Goal: Information Seeking & Learning: Learn about a topic

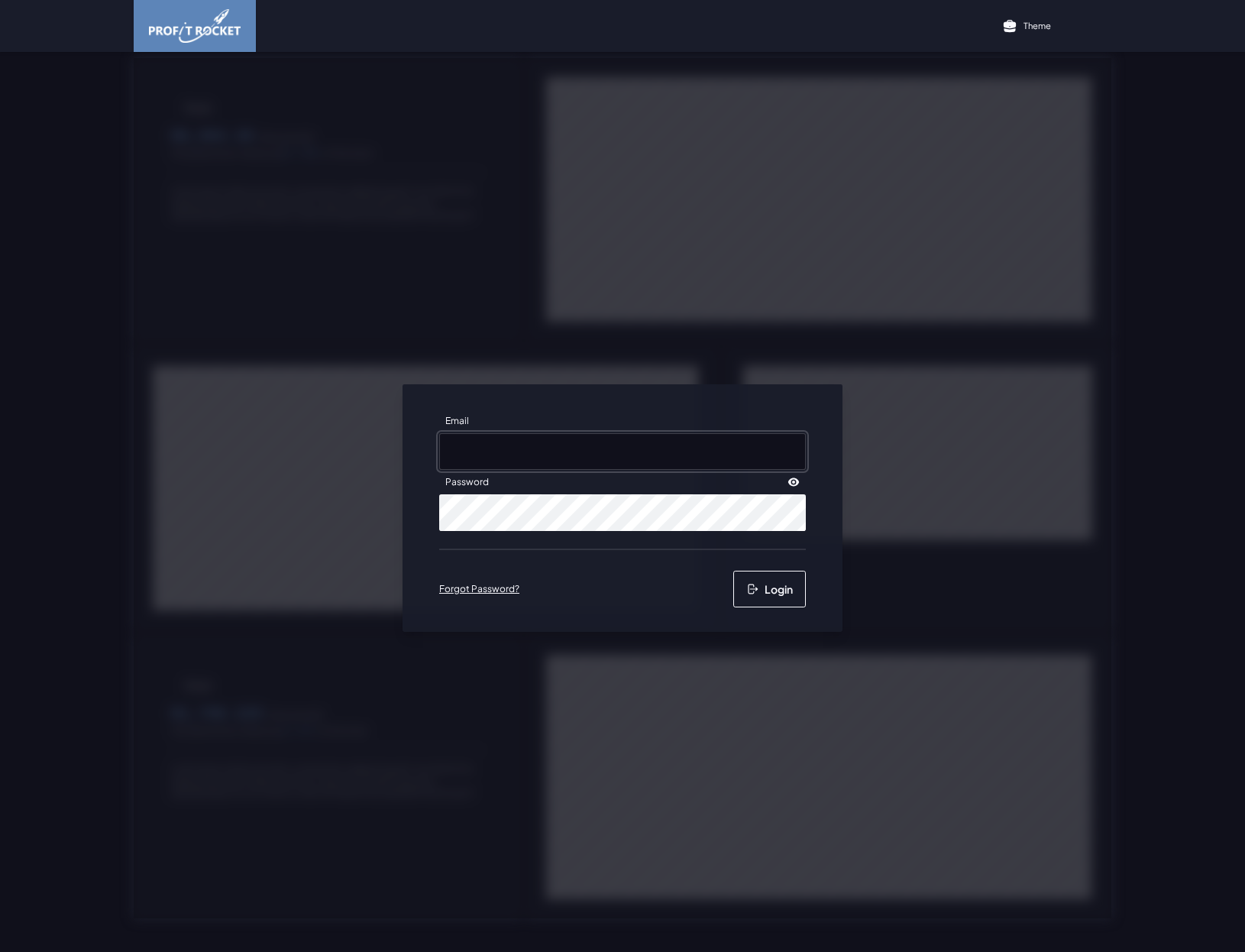
type input "[EMAIL_ADDRESS][PERSON_NAME][DOMAIN_NAME]"
click at [771, 581] on button "Login" at bounding box center [770, 588] width 73 height 36
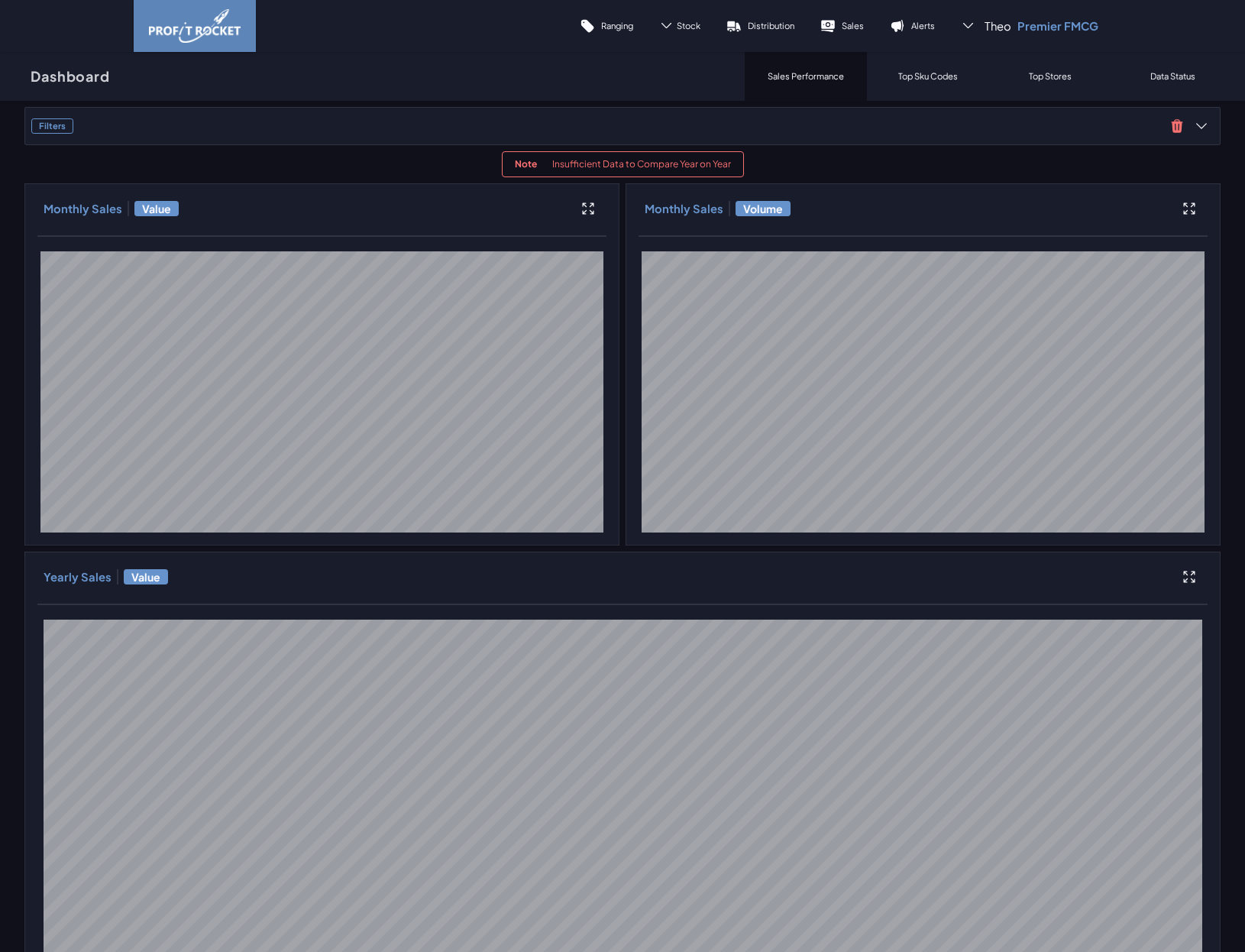
click at [898, 71] on p "Top Sku Codes" at bounding box center [928, 76] width 59 height 12
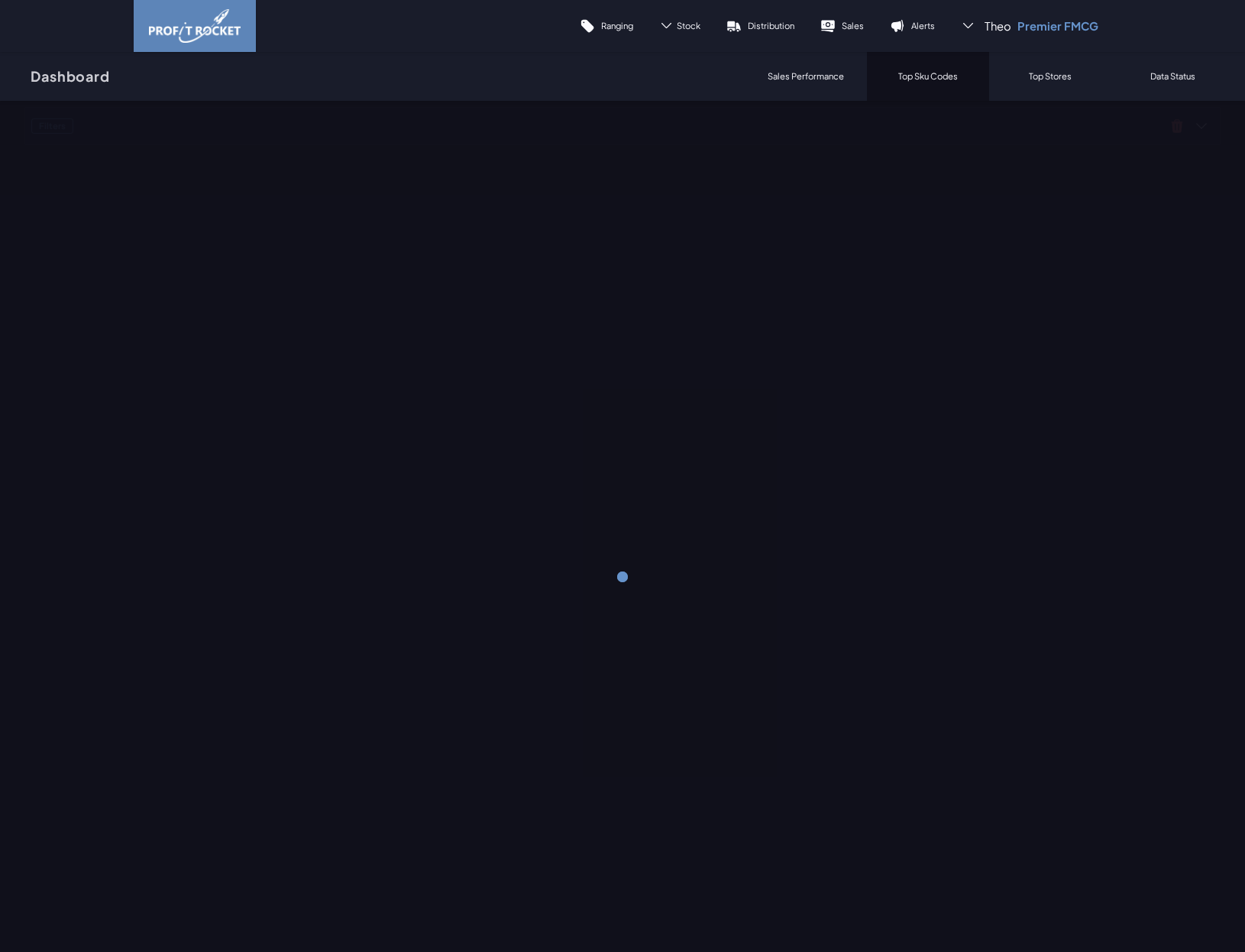
click at [812, 75] on p "Sales Performance" at bounding box center [806, 76] width 76 height 12
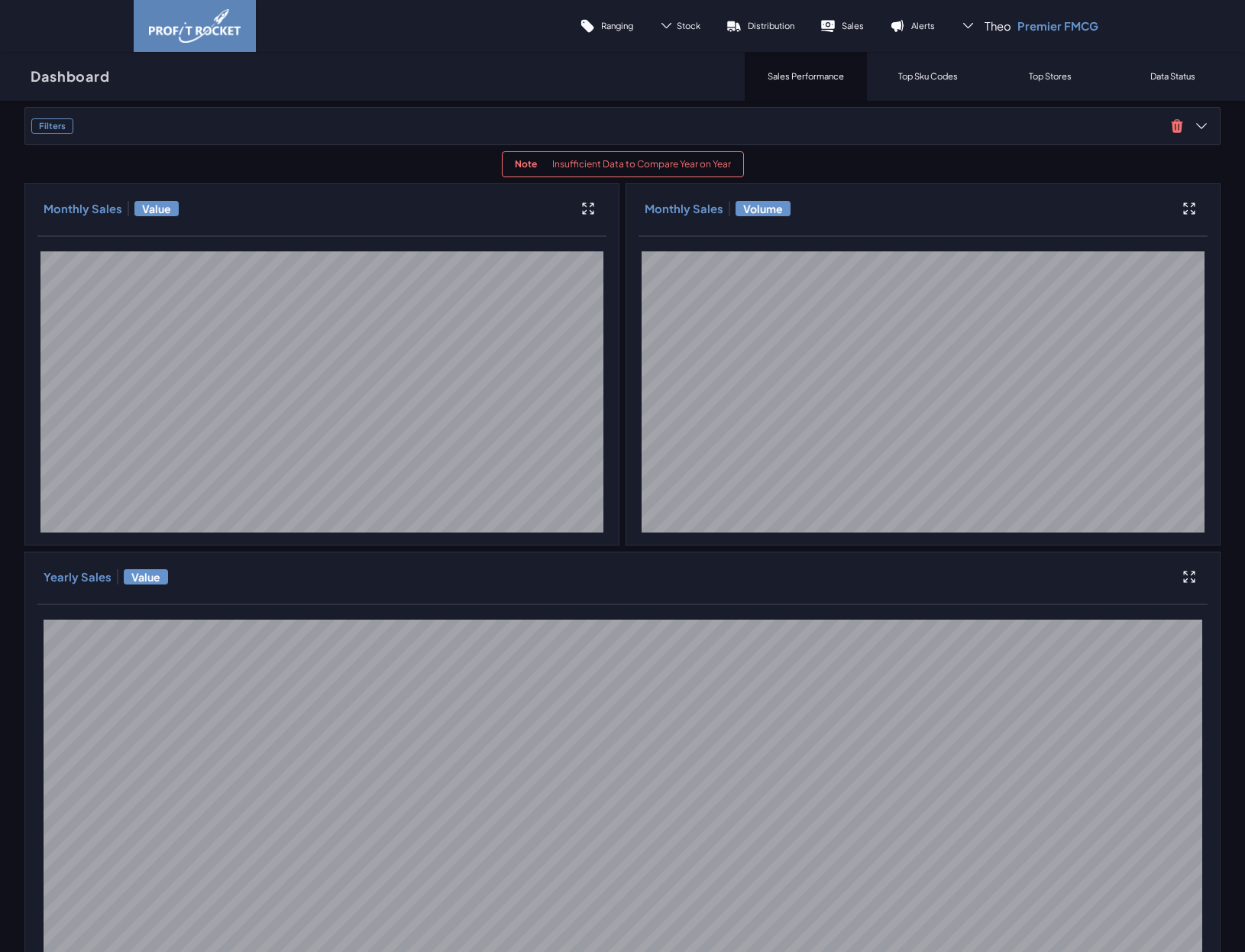
click at [1172, 124] on icon at bounding box center [1177, 125] width 12 height 13
click at [124, 139] on div "Filters" at bounding box center [622, 125] width 1196 height 38
click at [136, 130] on span "Filters" at bounding box center [599, 126] width 1134 height 15
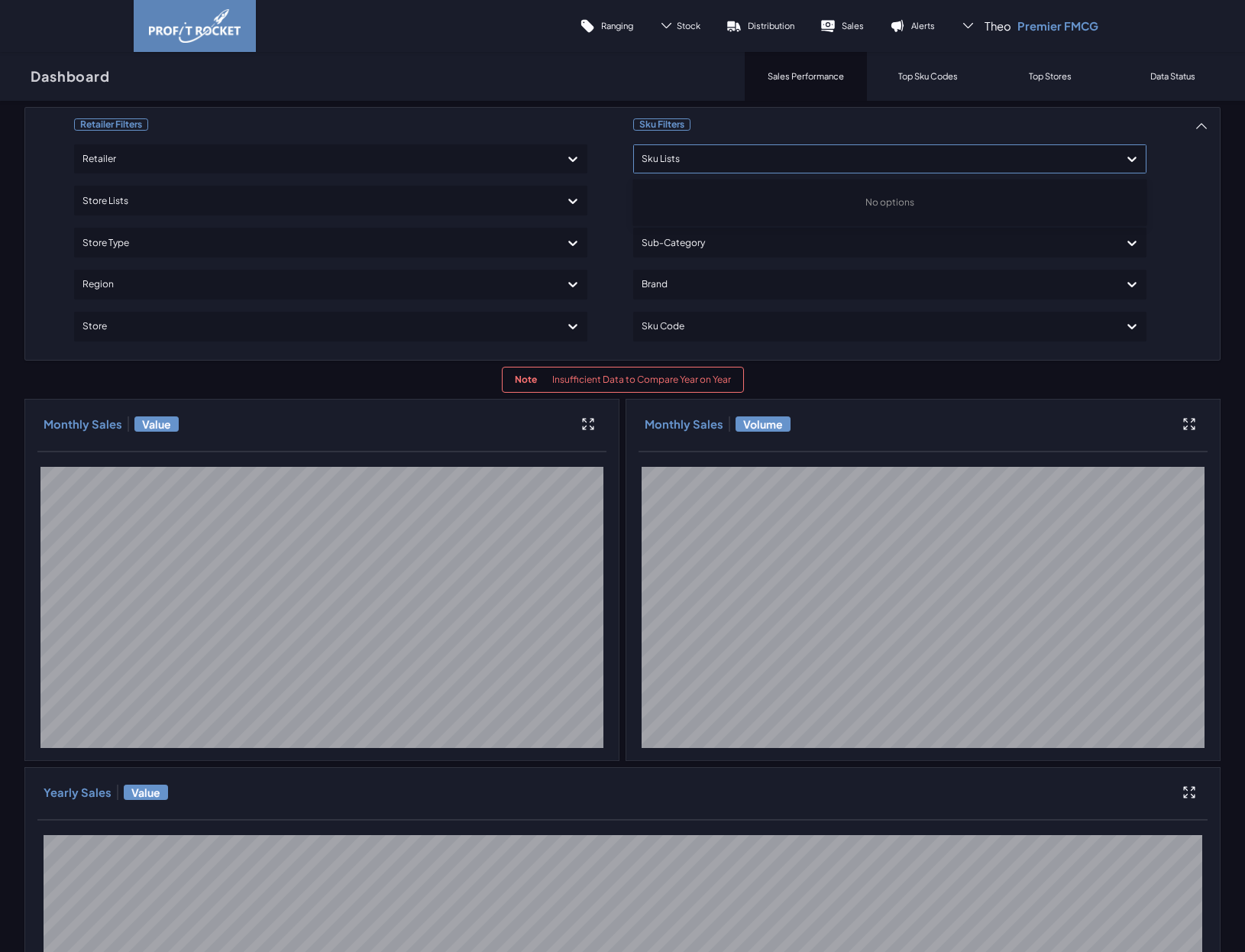
click at [784, 157] on div at bounding box center [876, 159] width 469 height 22
click at [784, 156] on div "Retailer Filters Retailer Store Lists Store Type Region Store Sku Filters Use U…" at bounding box center [622, 766] width 1196 height 1320
click at [746, 148] on div at bounding box center [876, 159] width 469 height 22
click at [731, 232] on div "Retailer Filters Retailer Store Lists Store Type Region Store Sku Filters Use U…" at bounding box center [622, 766] width 1196 height 1320
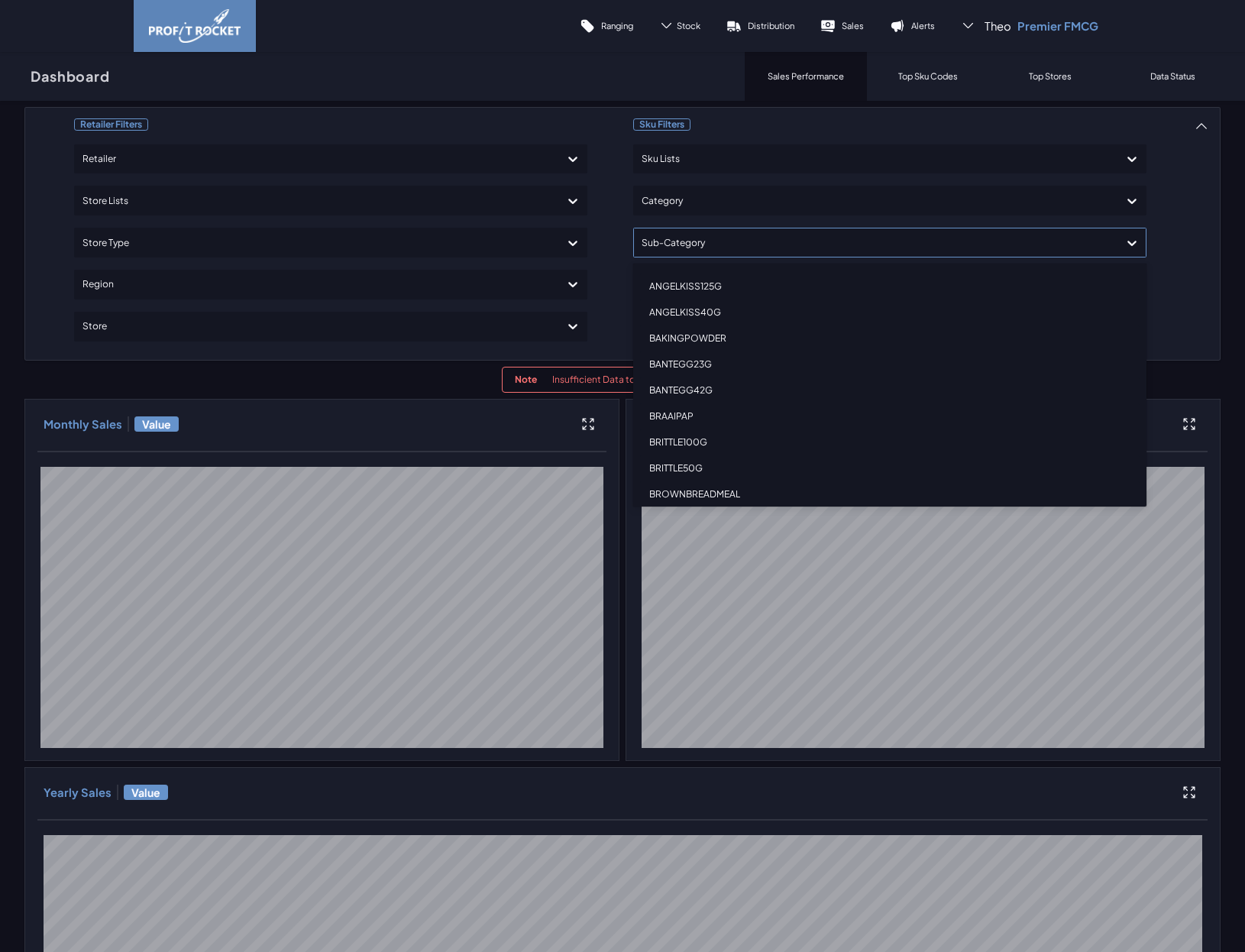
click at [1182, 201] on div "Retailer Filters Retailer Store Lists Store Type Region Store Sku Filters Sku L…" at bounding box center [622, 766] width 1196 height 1320
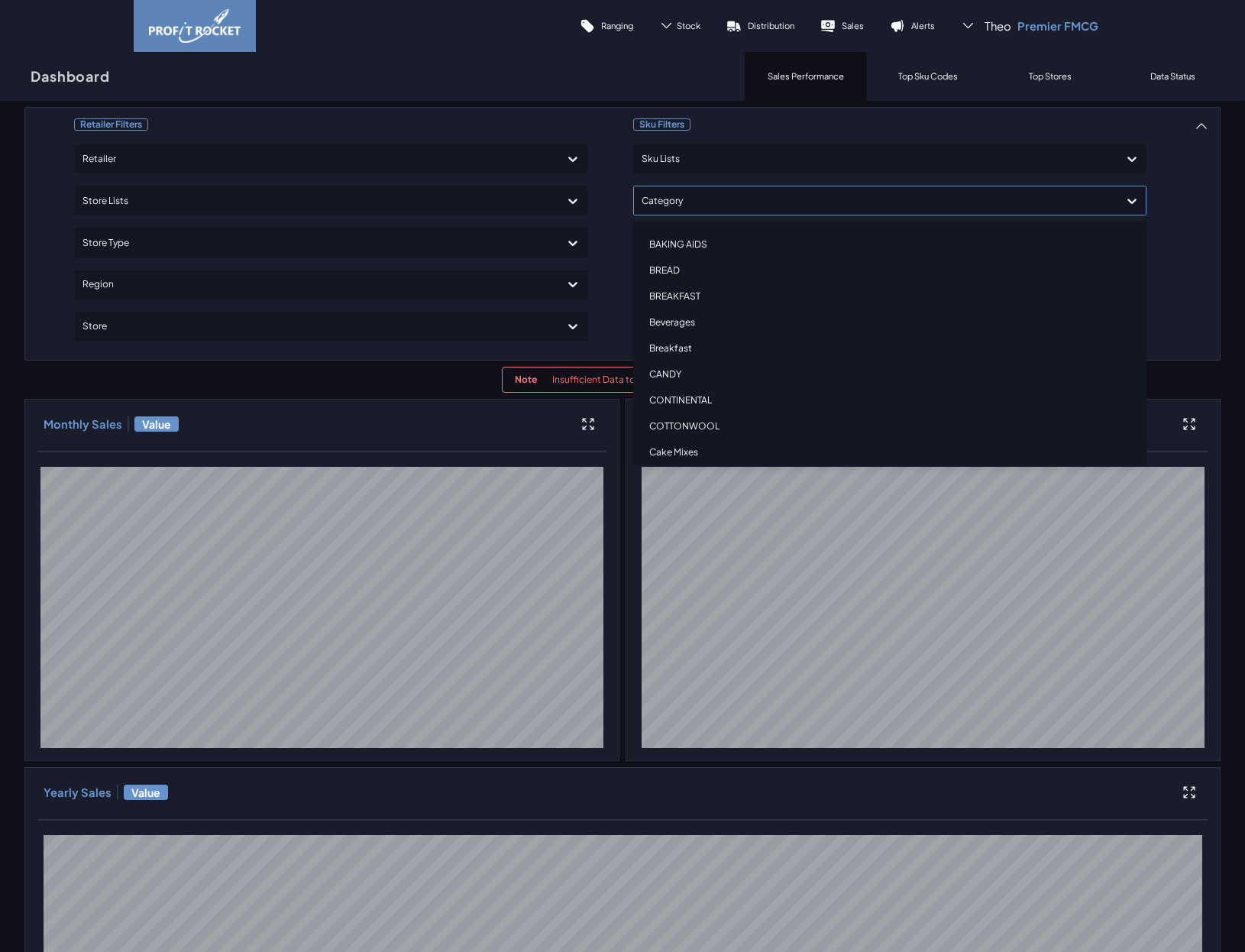
click at [913, 204] on div at bounding box center [876, 200] width 469 height 22
click at [789, 164] on div "Retailer Filters Retailer Store Lists Store Type Region Store Sku Filters Sku L…" at bounding box center [622, 766] width 1196 height 1320
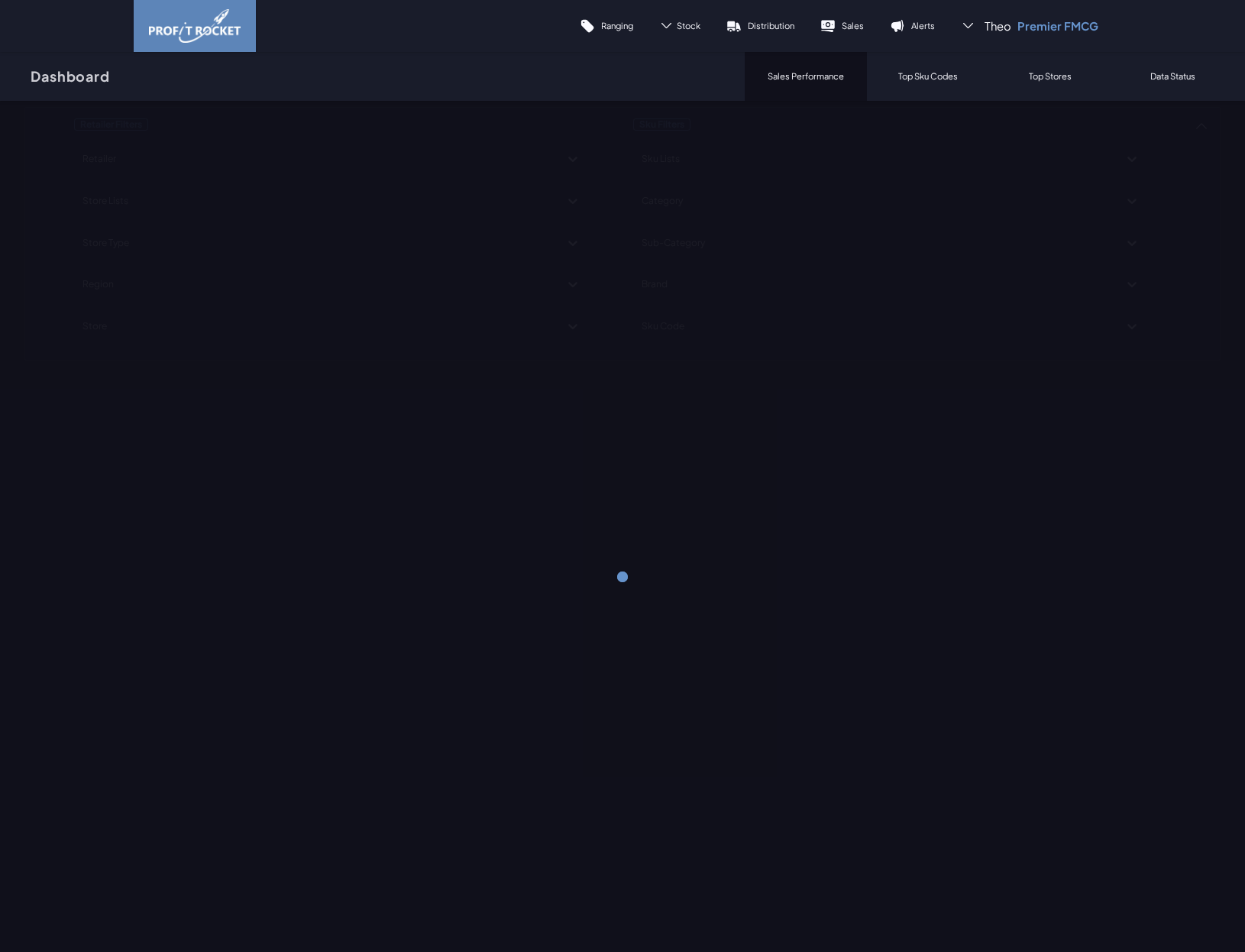
click at [1170, 204] on div "Retailer Filters Retailer Store Lists Store Type Region Store Sku Filters Sku L…" at bounding box center [622, 233] width 1196 height 253
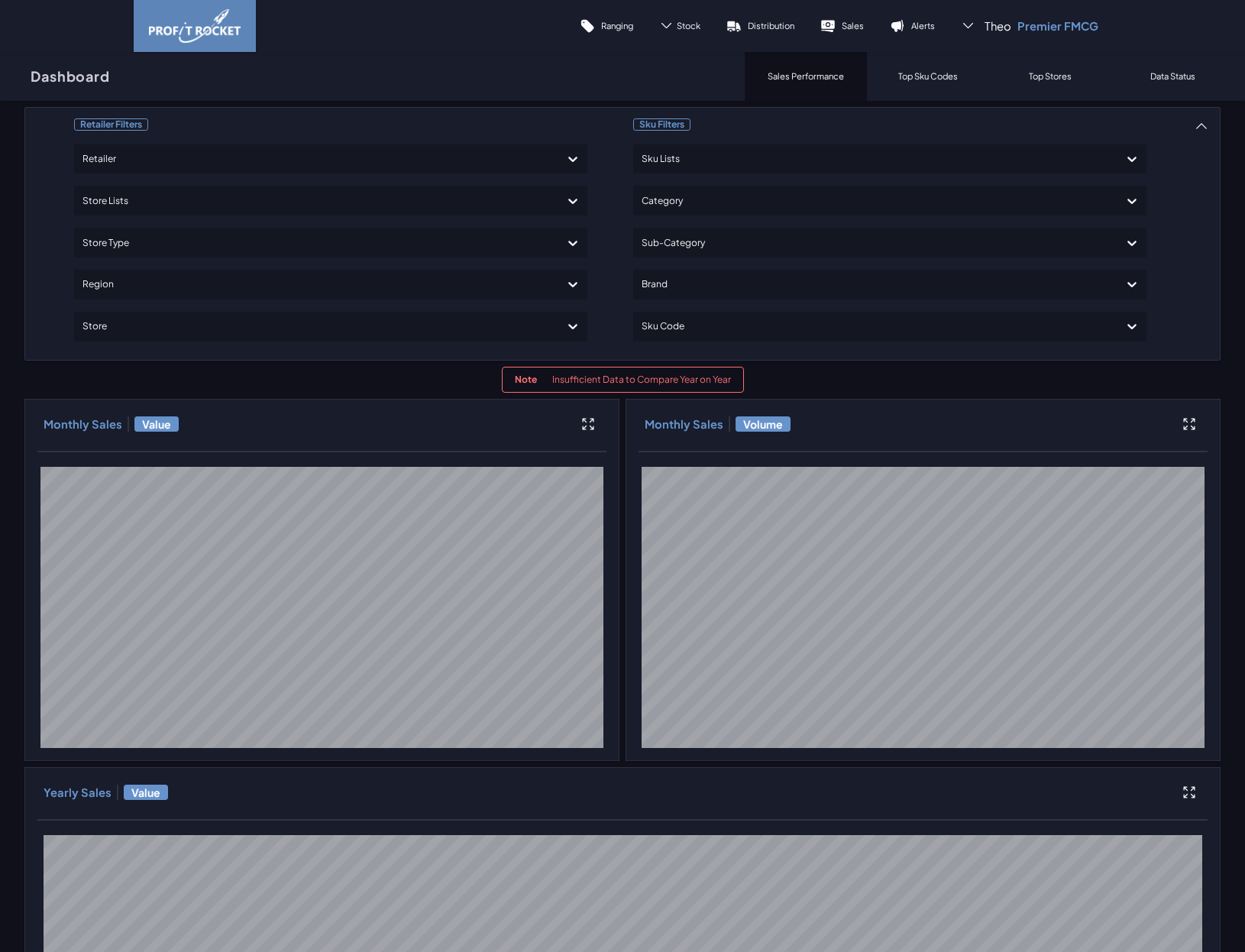
click at [963, 192] on div at bounding box center [876, 200] width 469 height 22
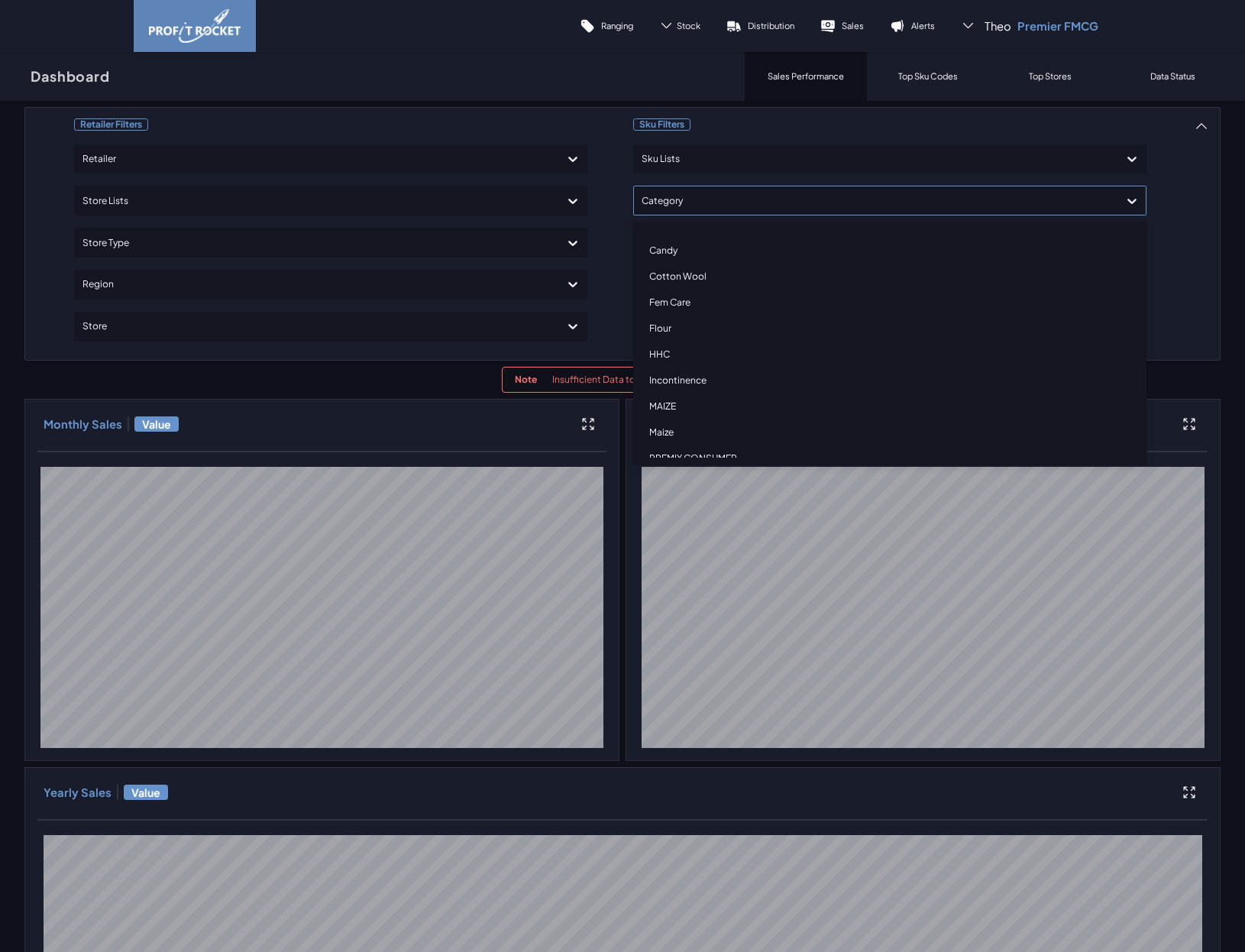
scroll to position [232, 0]
click at [675, 294] on div "Fem Care" at bounding box center [890, 298] width 500 height 26
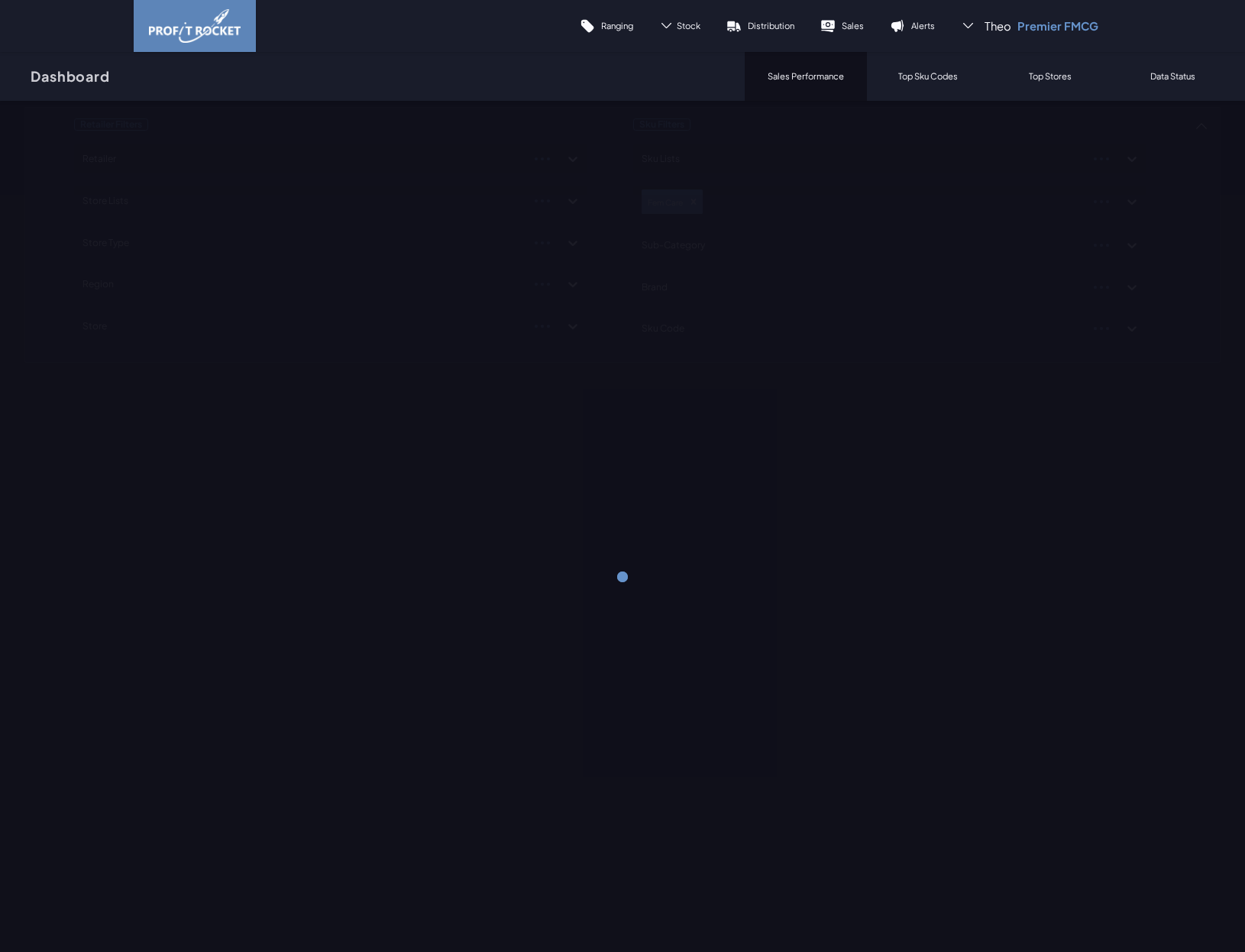
click at [1180, 212] on div "Retailer Filters Retailer Store Lists Store Type Region Store Sku Filters Sku L…" at bounding box center [622, 234] width 1196 height 256
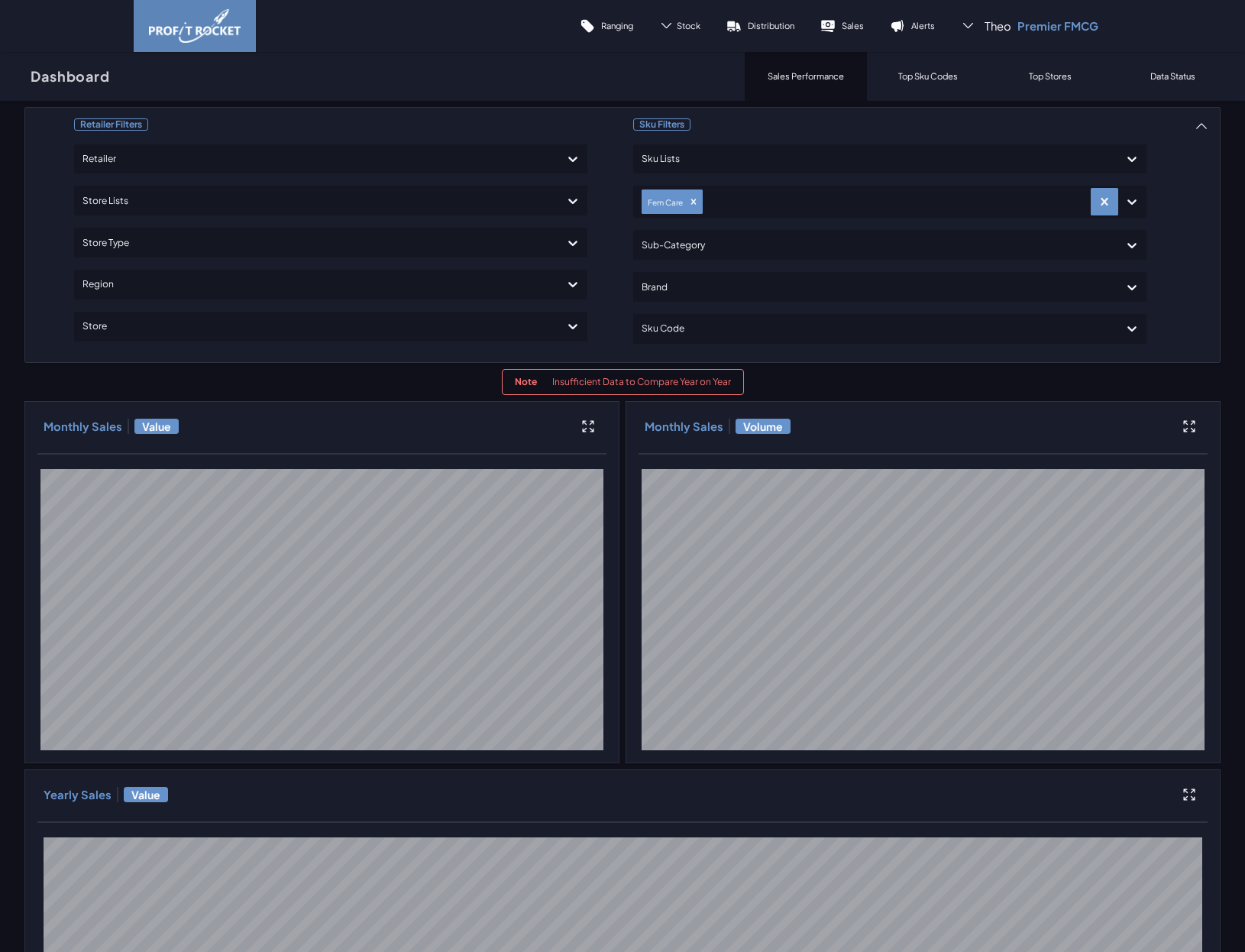
click at [775, 246] on div at bounding box center [876, 245] width 469 height 22
click at [673, 386] on div "Tampons" at bounding box center [890, 393] width 500 height 26
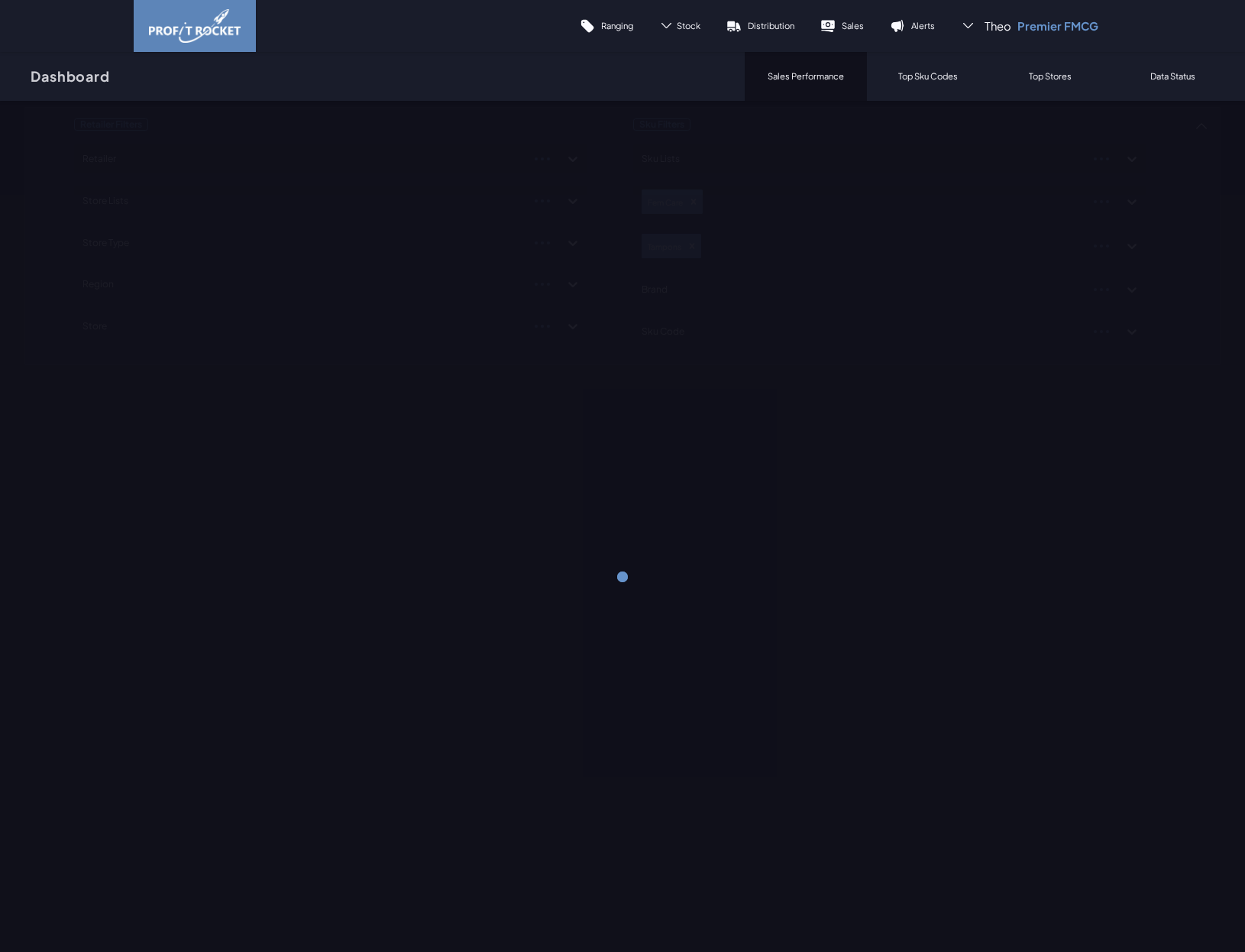
click at [1172, 265] on div "Retailer Filters Retailer Store Lists Store Type Region Store Sku Filters Sku L…" at bounding box center [622, 235] width 1196 height 258
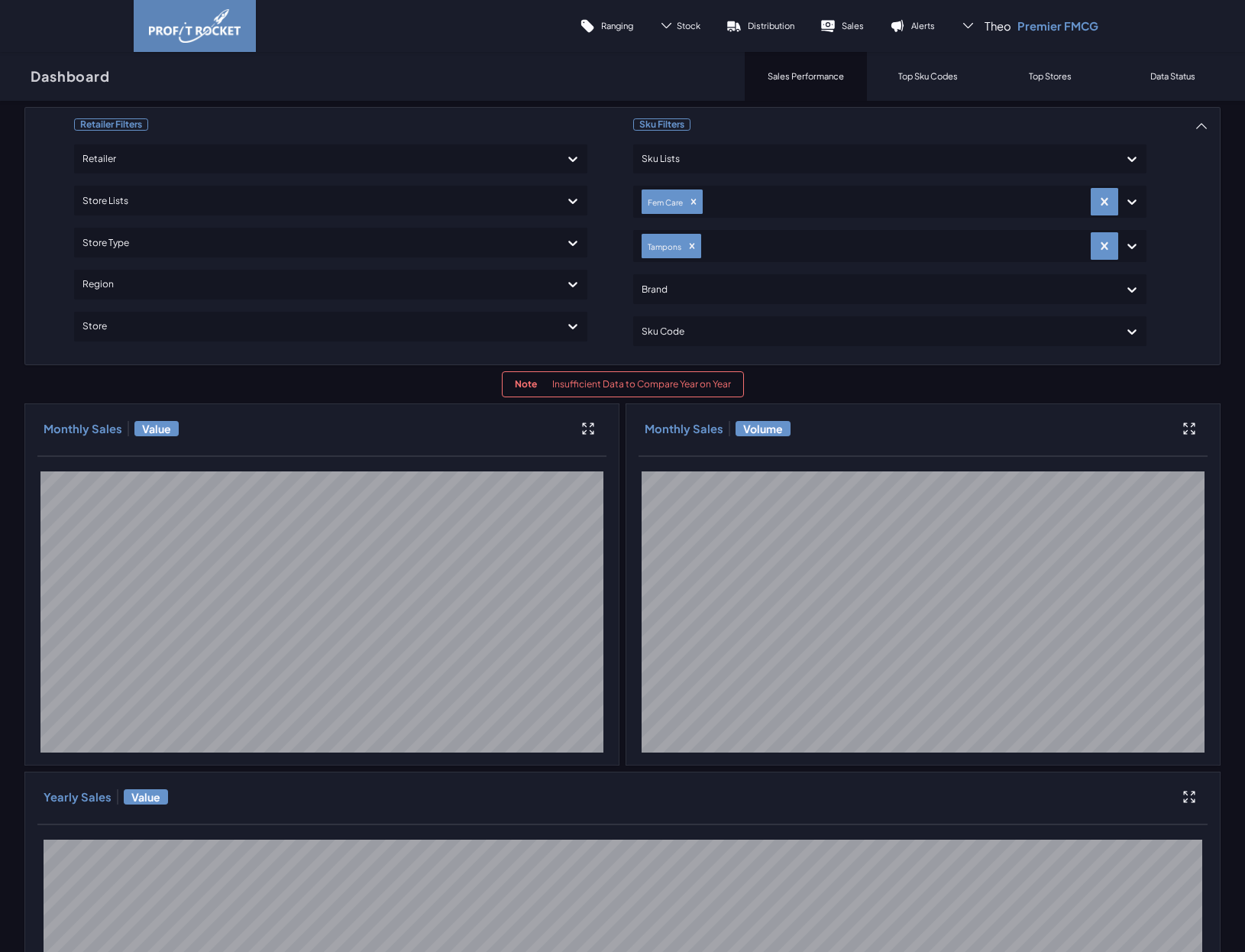
click at [196, 157] on div at bounding box center [317, 159] width 469 height 22
click at [149, 282] on div "Shoprite Checkers" at bounding box center [331, 280] width 500 height 26
click at [1189, 221] on div "Retailer Filters option Shoprite Checkers, selected. option Dischem focused, 2 …" at bounding box center [622, 768] width 1196 height 1324
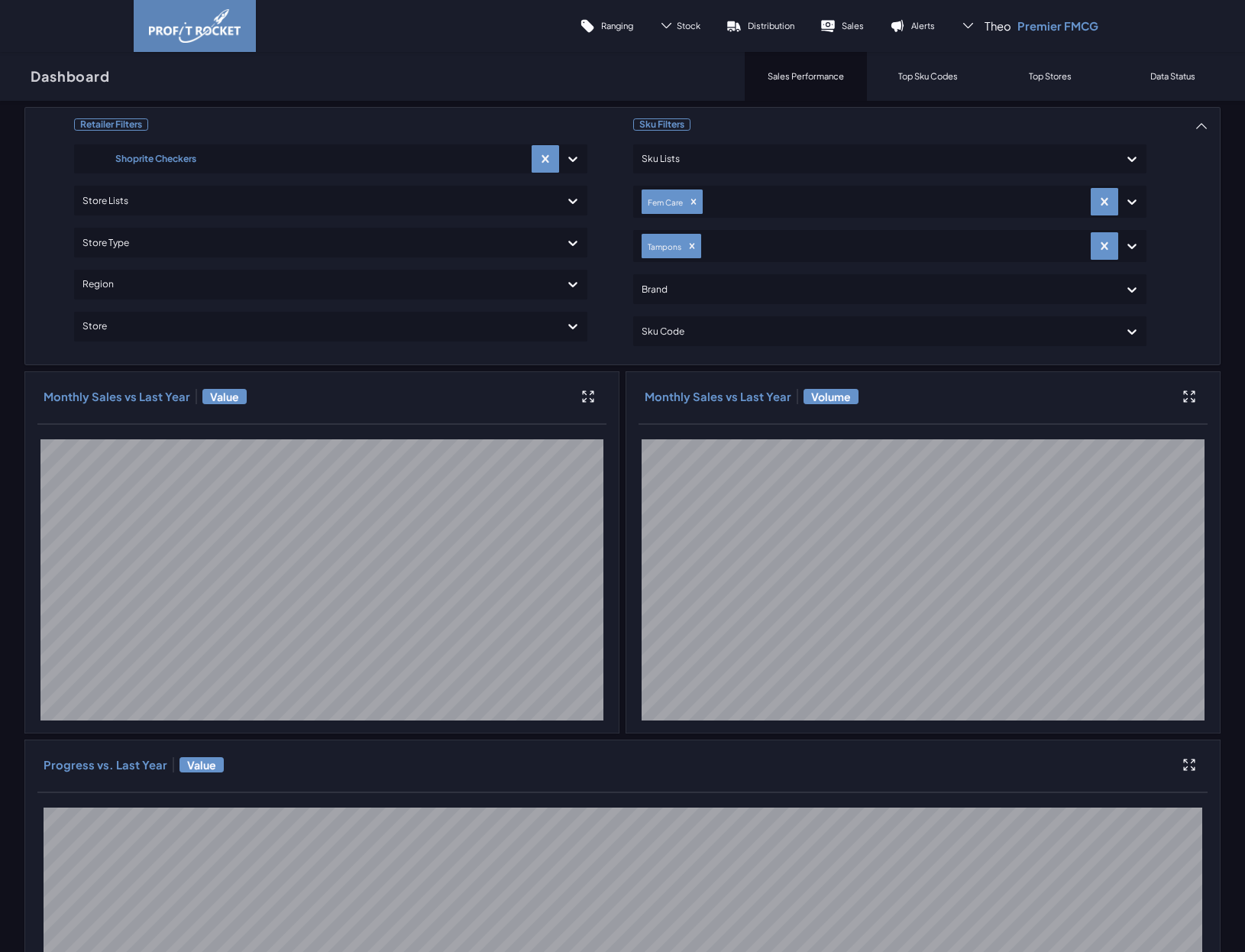
click at [705, 280] on div at bounding box center [876, 289] width 469 height 22
click at [690, 333] on div "Lil-Lets" at bounding box center [890, 333] width 500 height 26
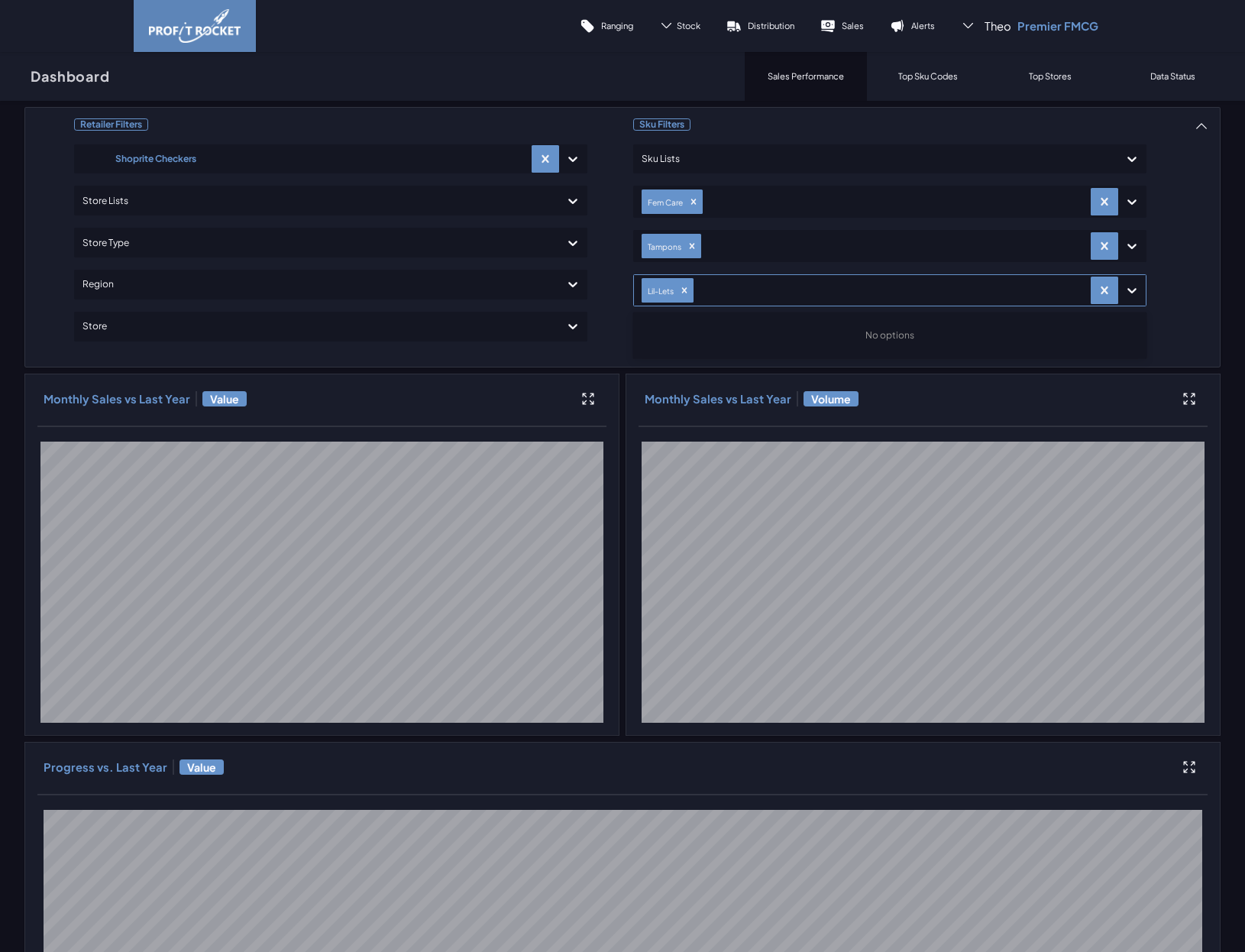
click at [936, 324] on div "No options" at bounding box center [890, 335] width 500 height 26
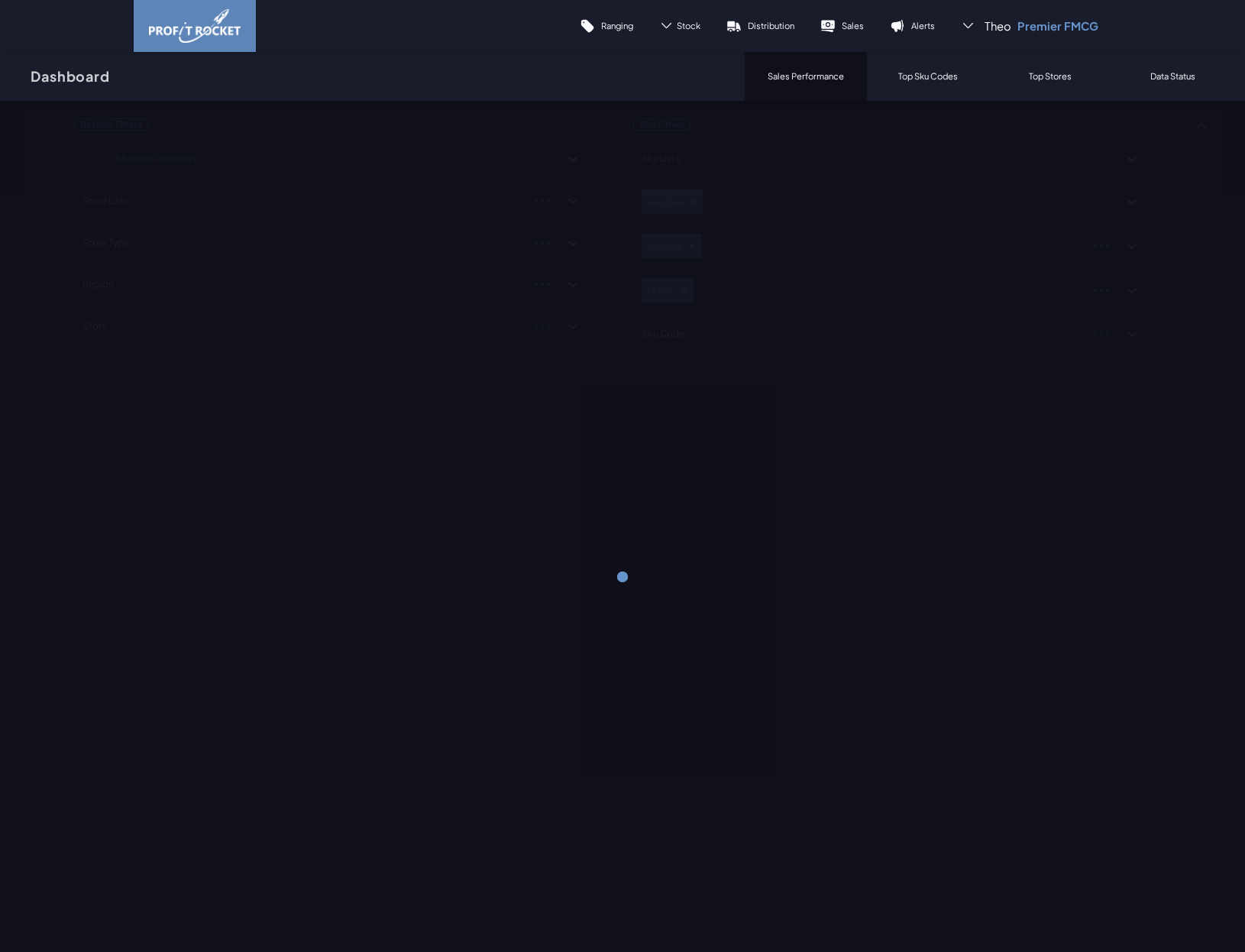
click at [1199, 354] on div "Retailer Filters Shoprite Checkers Store Lists Store Type Region Store Sku Filt…" at bounding box center [622, 237] width 1196 height 261
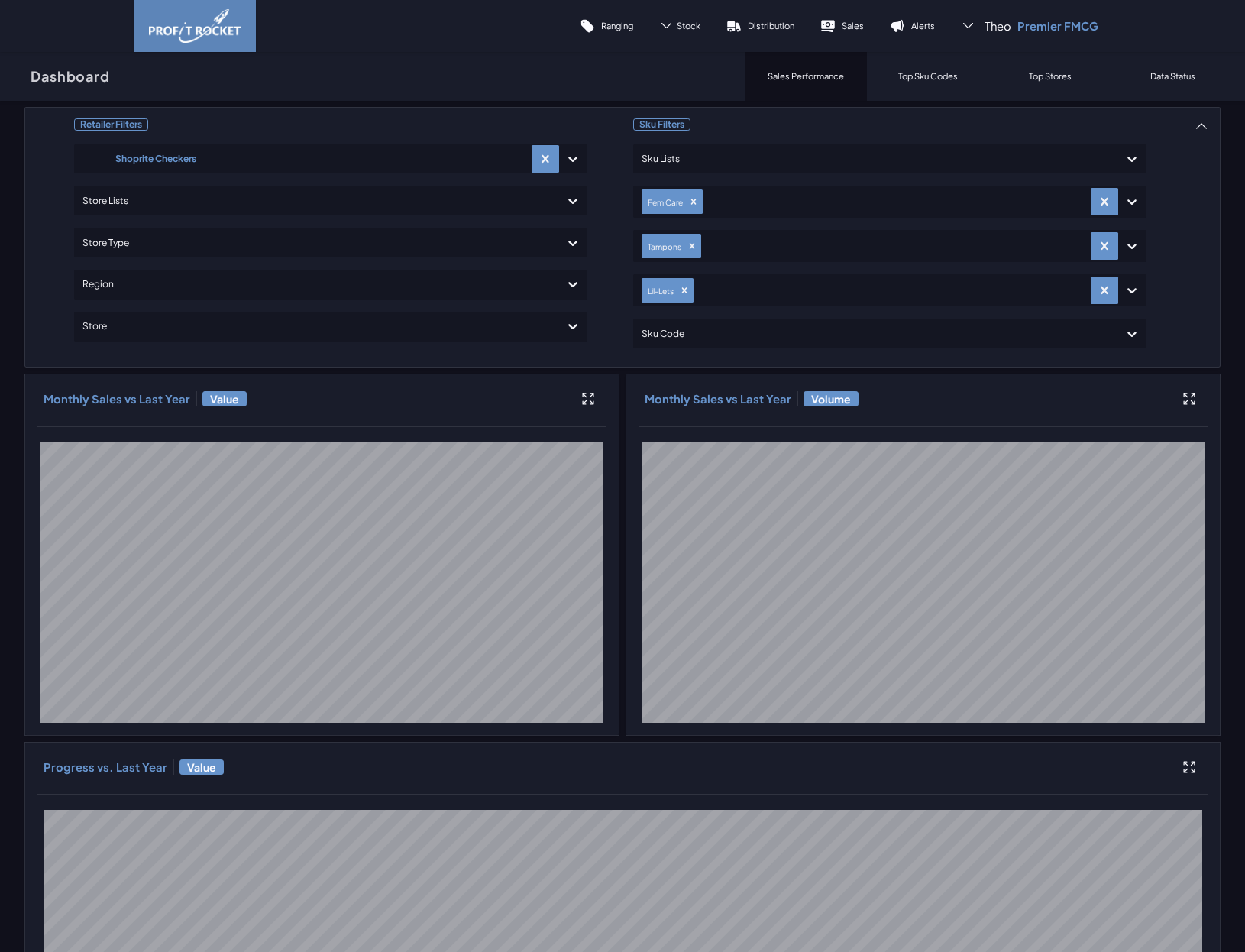
click at [999, 331] on div at bounding box center [876, 333] width 469 height 22
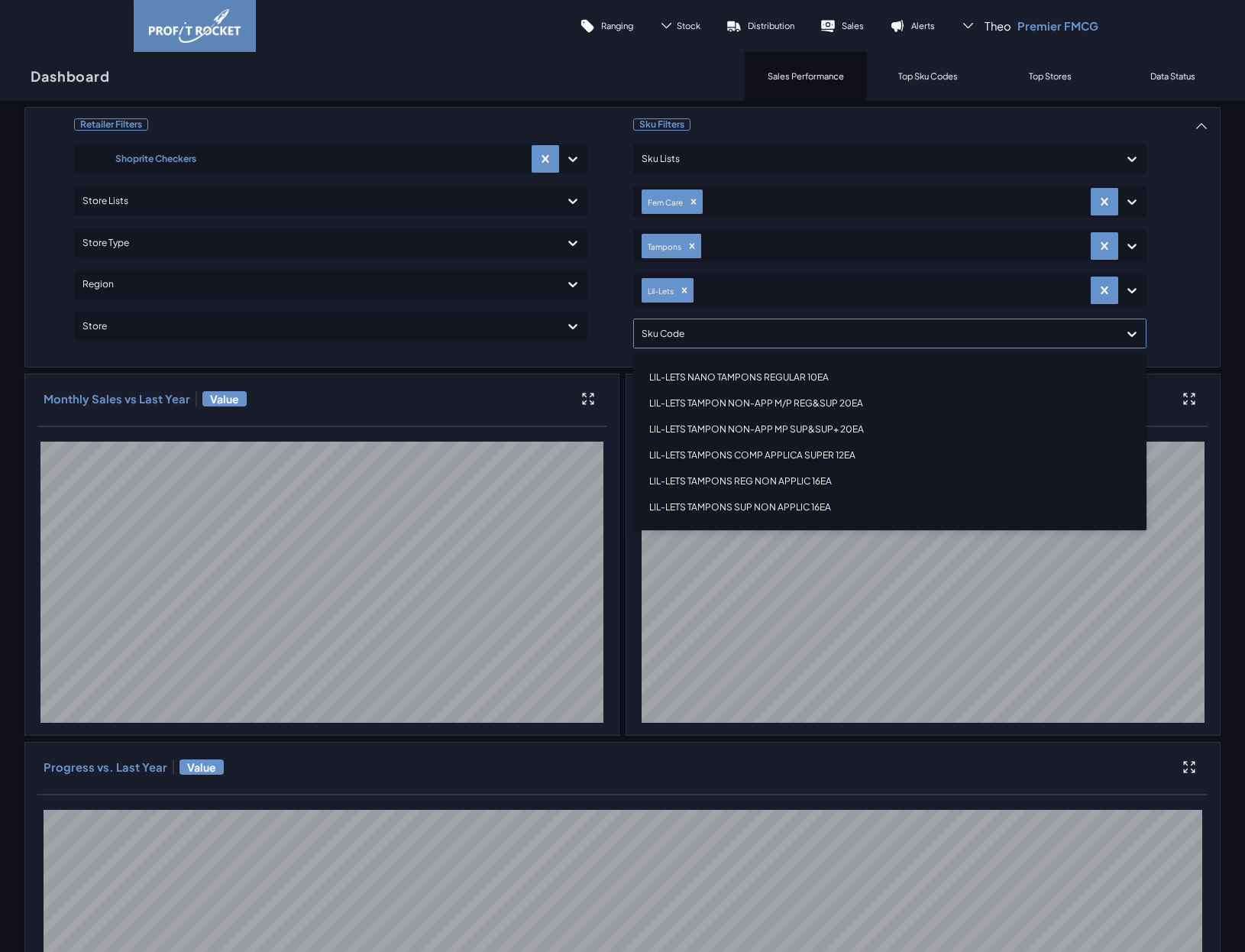
click at [805, 479] on div "LIL-LETS TAMPONS REG NON APPLIC 16EA" at bounding box center [890, 481] width 500 height 26
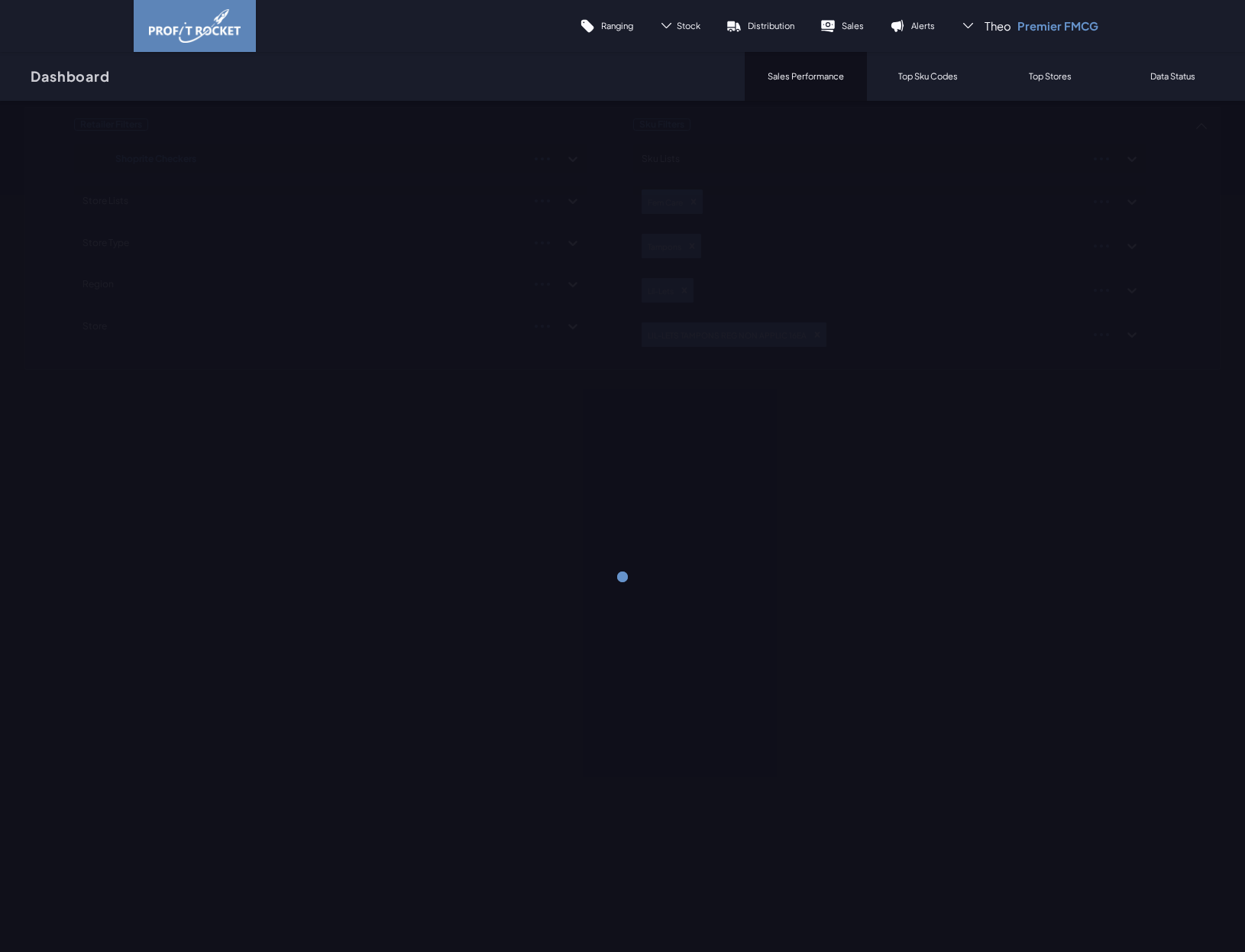
click at [1165, 313] on div "Retailer Filters Shoprite Checkers Store Lists Store Type Region Store Sku Filt…" at bounding box center [622, 238] width 1196 height 263
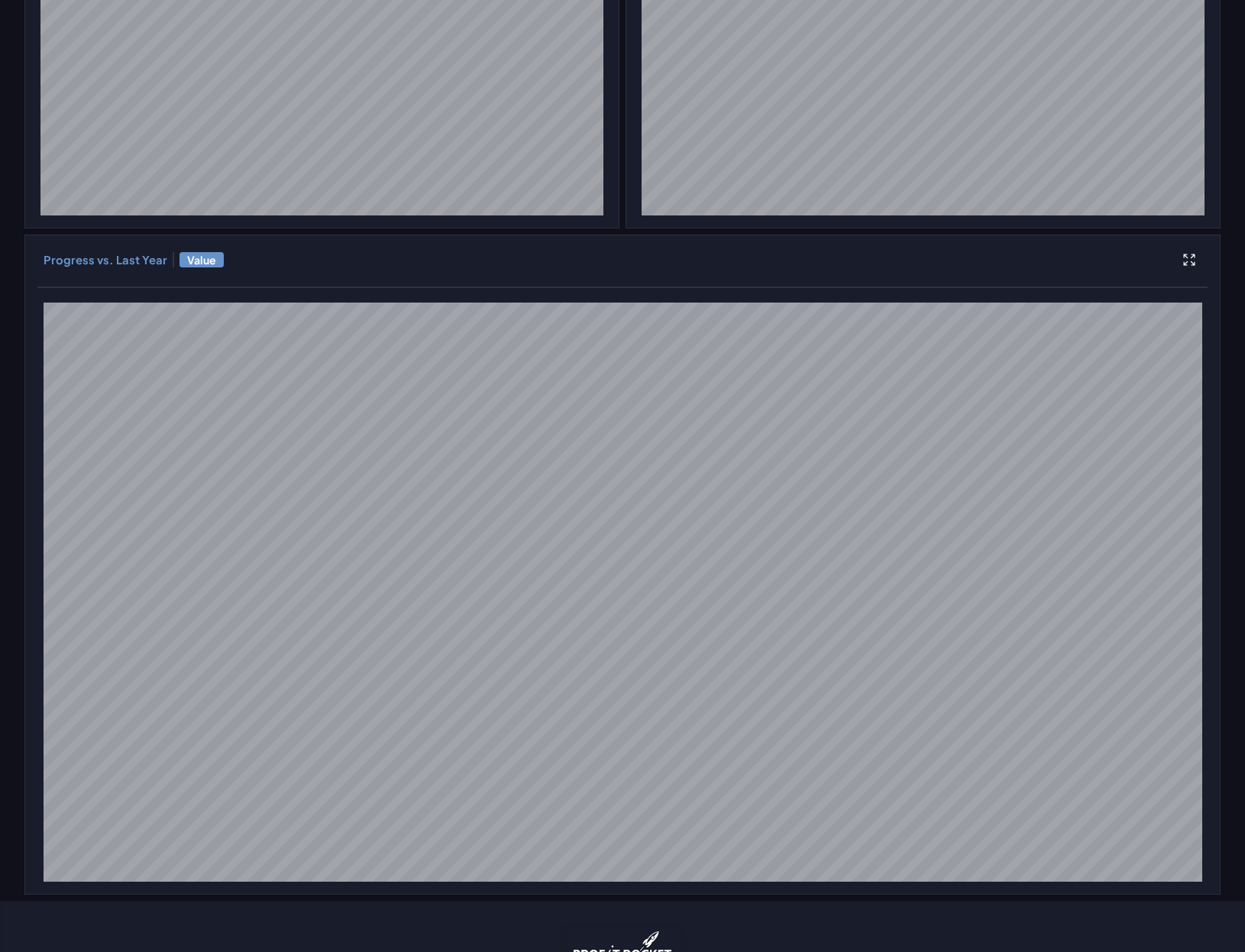
scroll to position [0, 0]
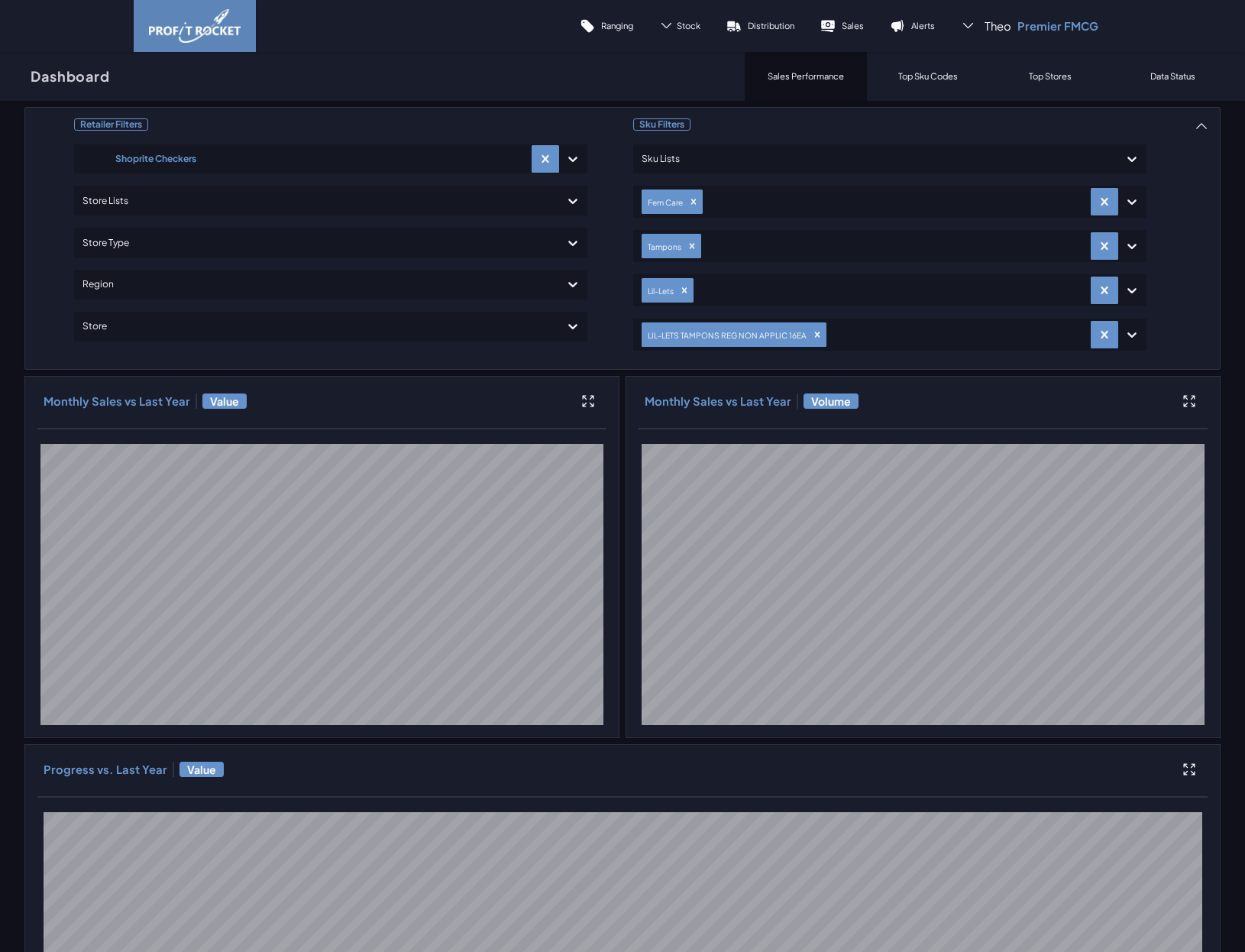
click at [920, 73] on p "Top Sku Codes" at bounding box center [928, 76] width 59 height 12
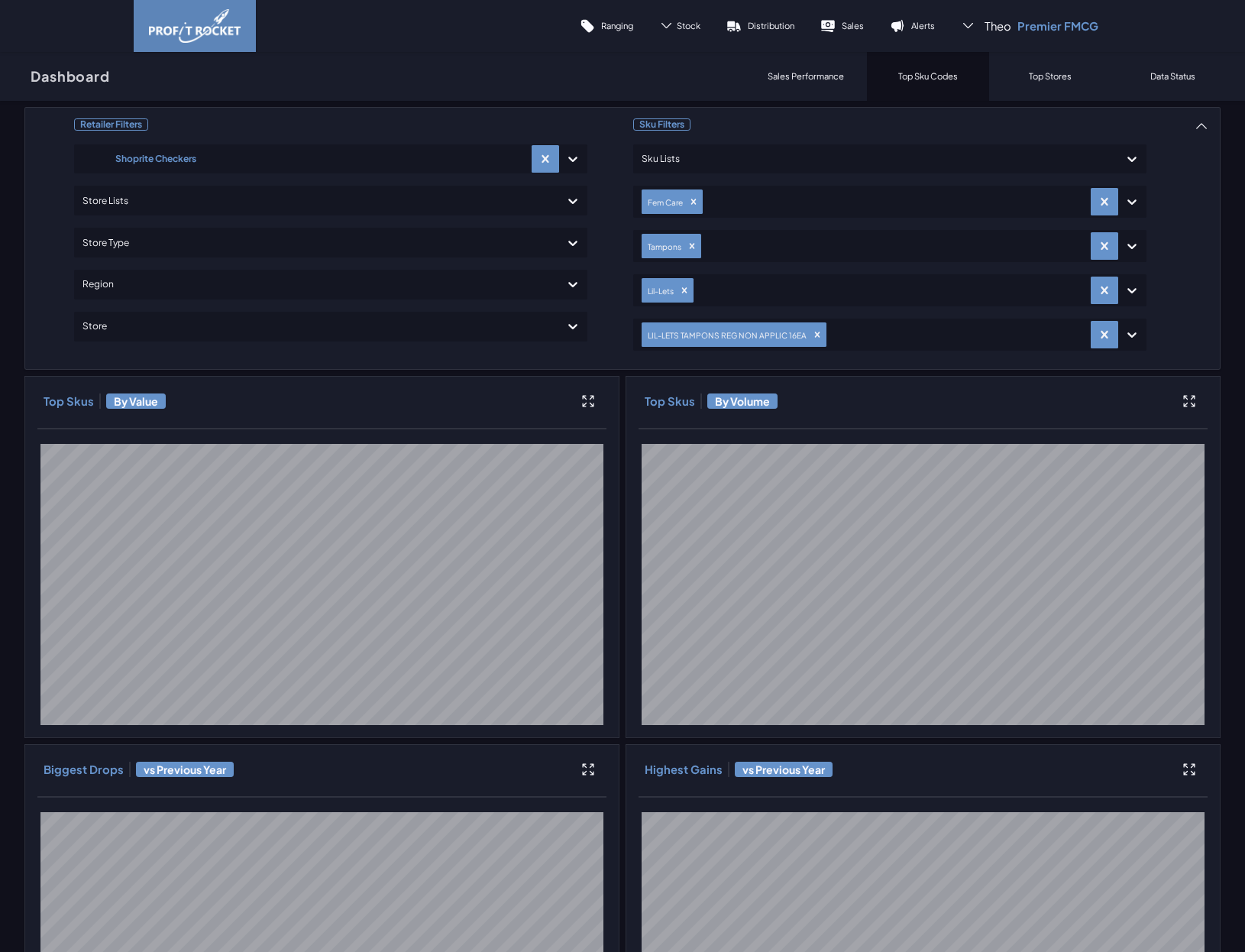
click at [834, 77] on p "Sales Performance" at bounding box center [806, 76] width 76 height 12
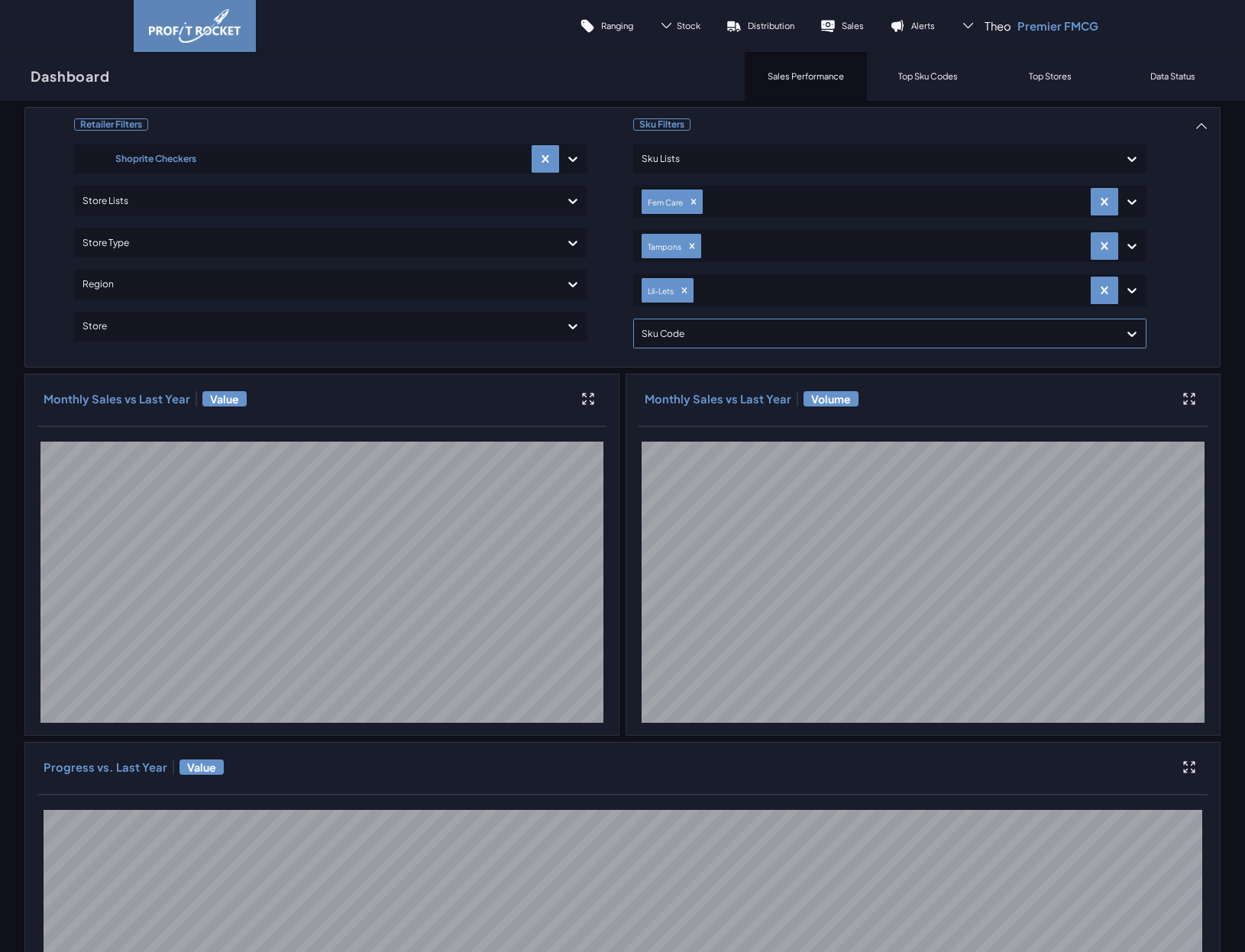
click at [898, 70] on p "Top Sku Codes" at bounding box center [928, 76] width 59 height 12
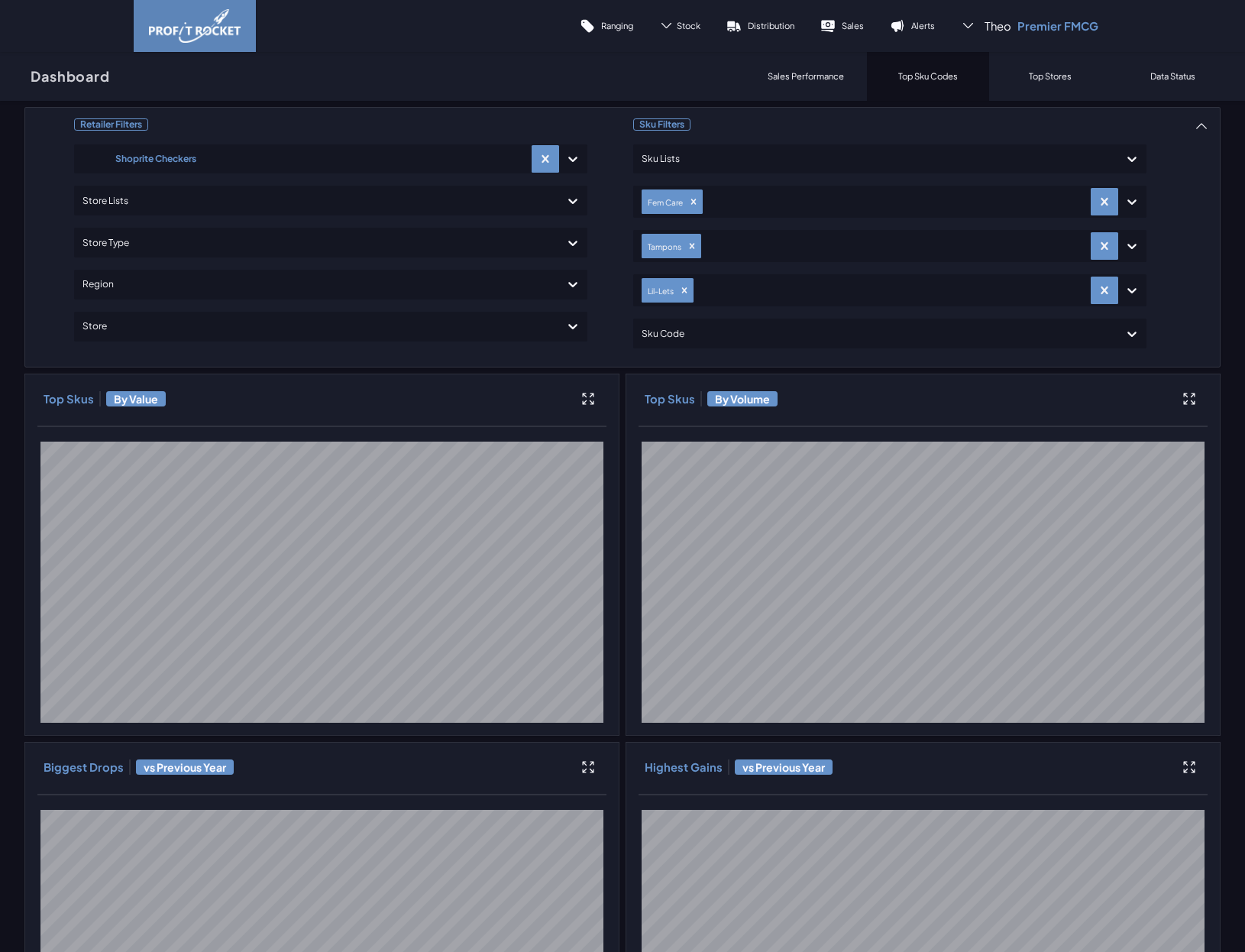
click at [1018, 75] on div "Top Stores" at bounding box center [1050, 76] width 122 height 49
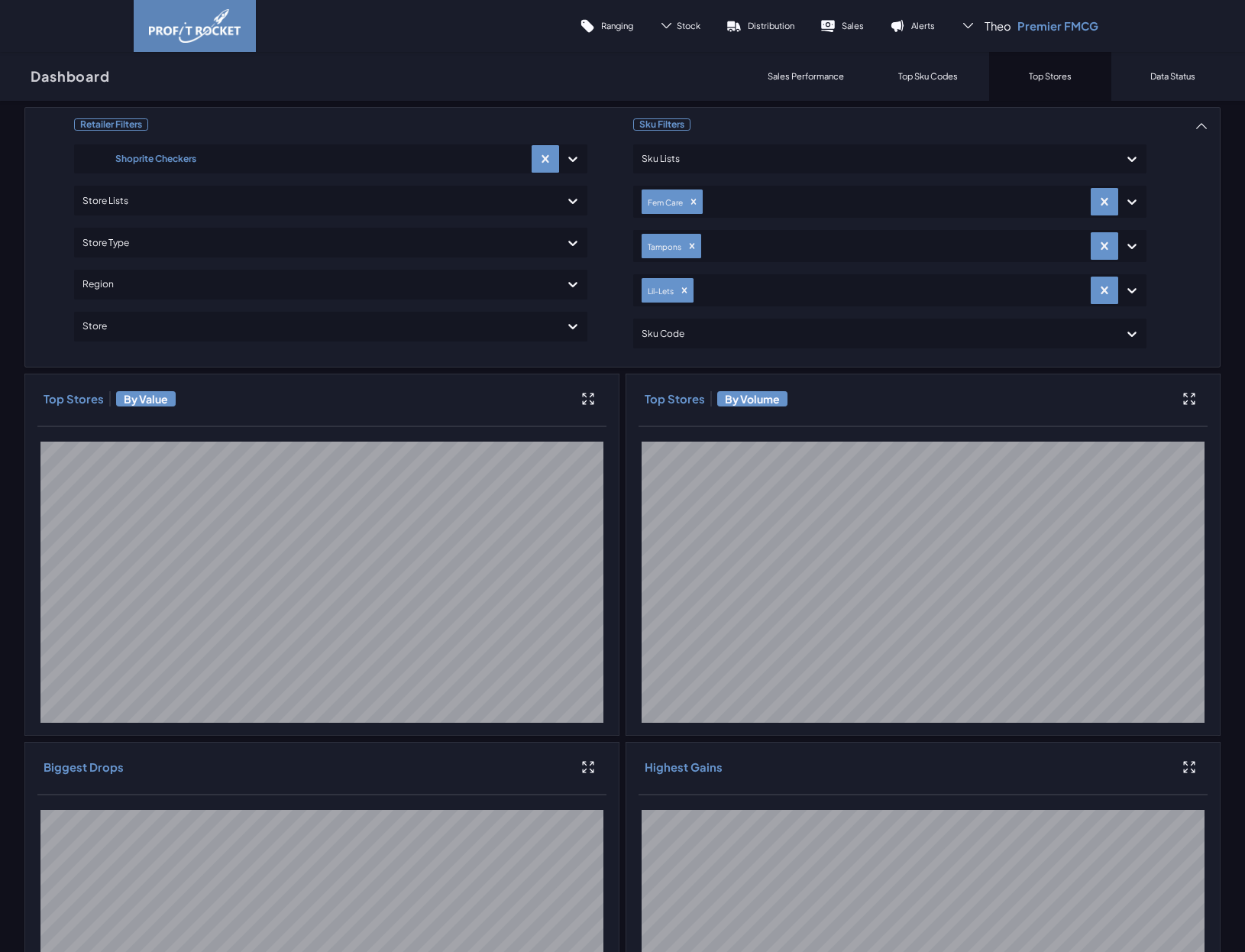
click at [1146, 83] on div "Data Status" at bounding box center [1172, 76] width 122 height 49
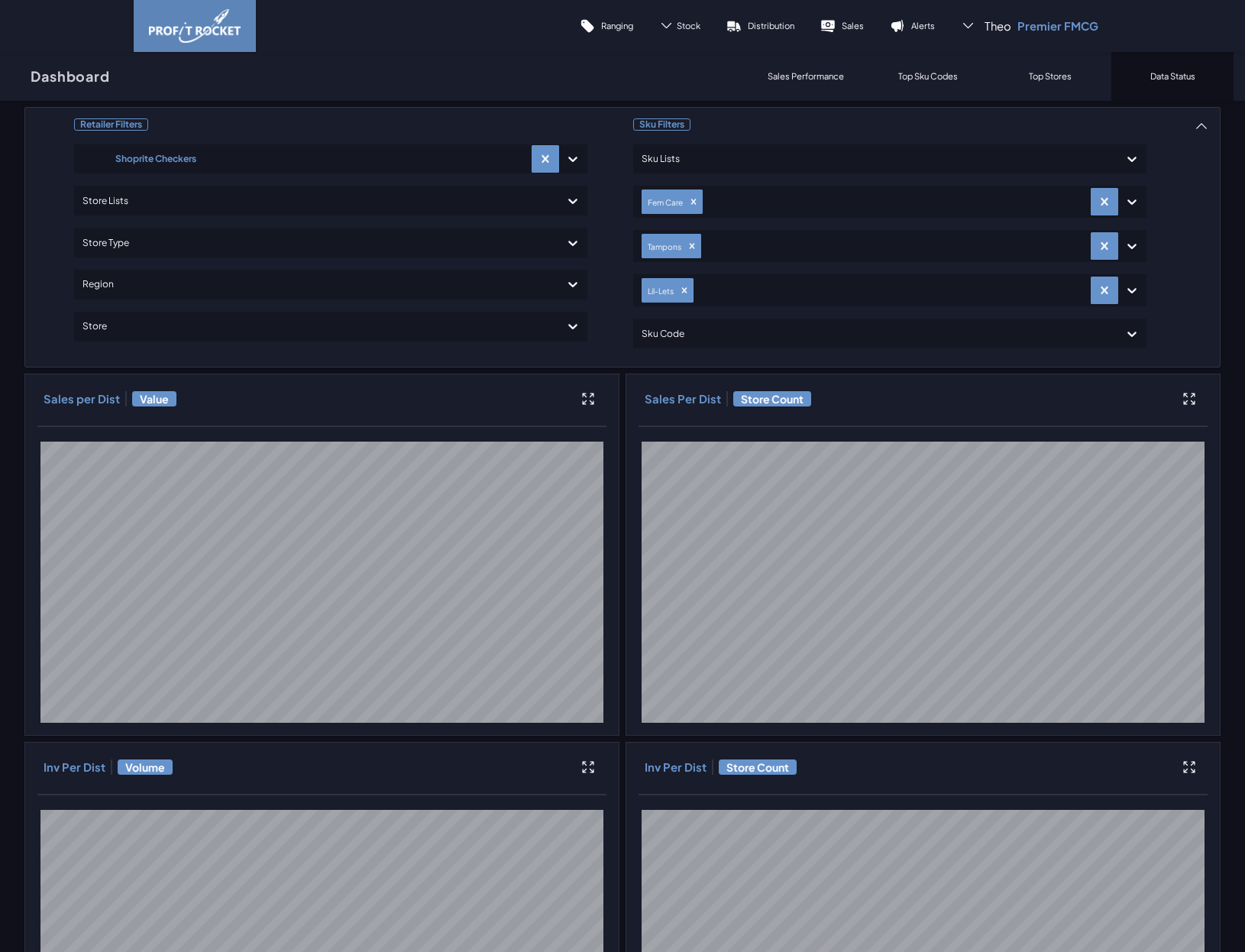
click at [1055, 83] on div "Top Stores" at bounding box center [1050, 76] width 122 height 49
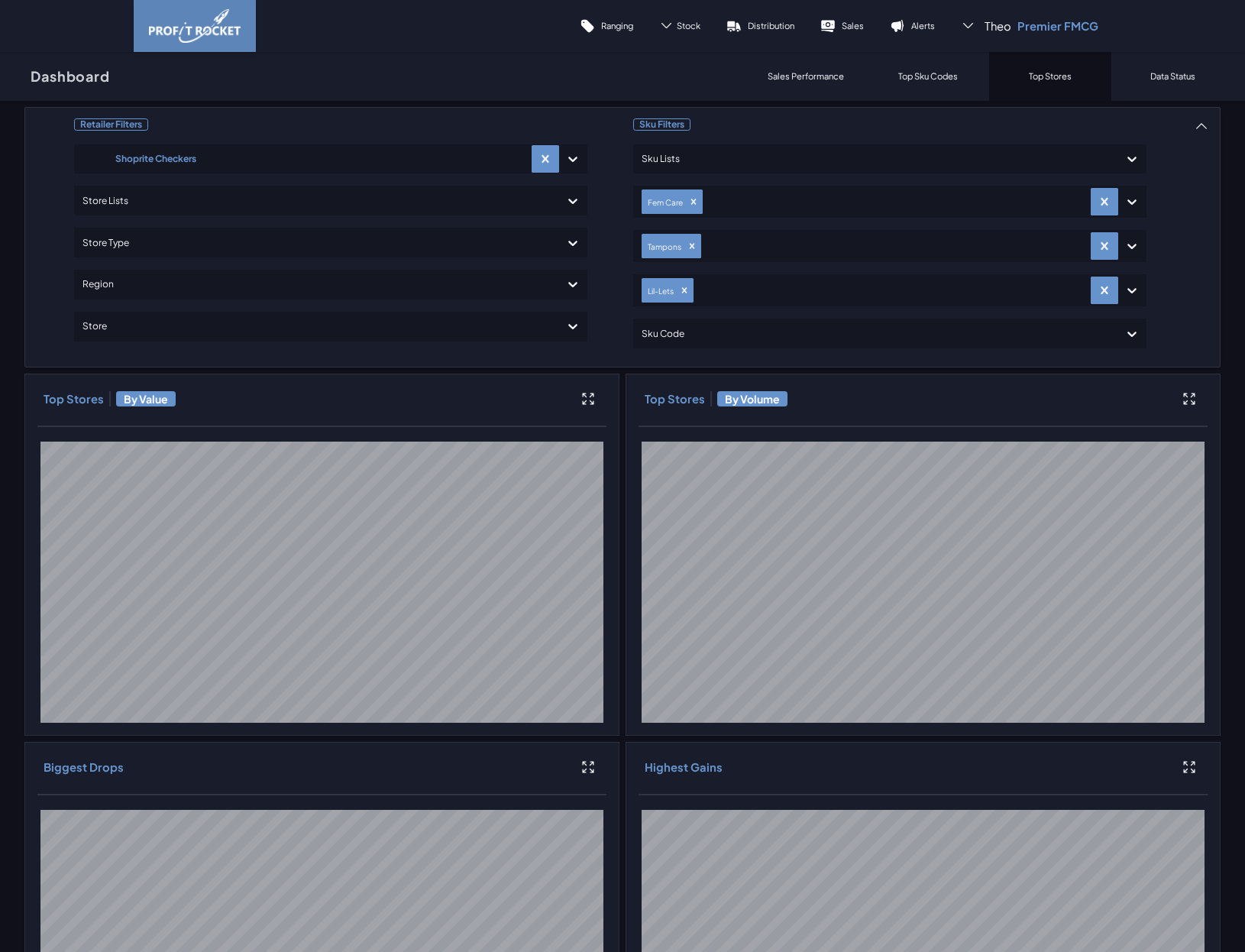
click at [928, 93] on div "Top Sku Codes" at bounding box center [928, 76] width 122 height 49
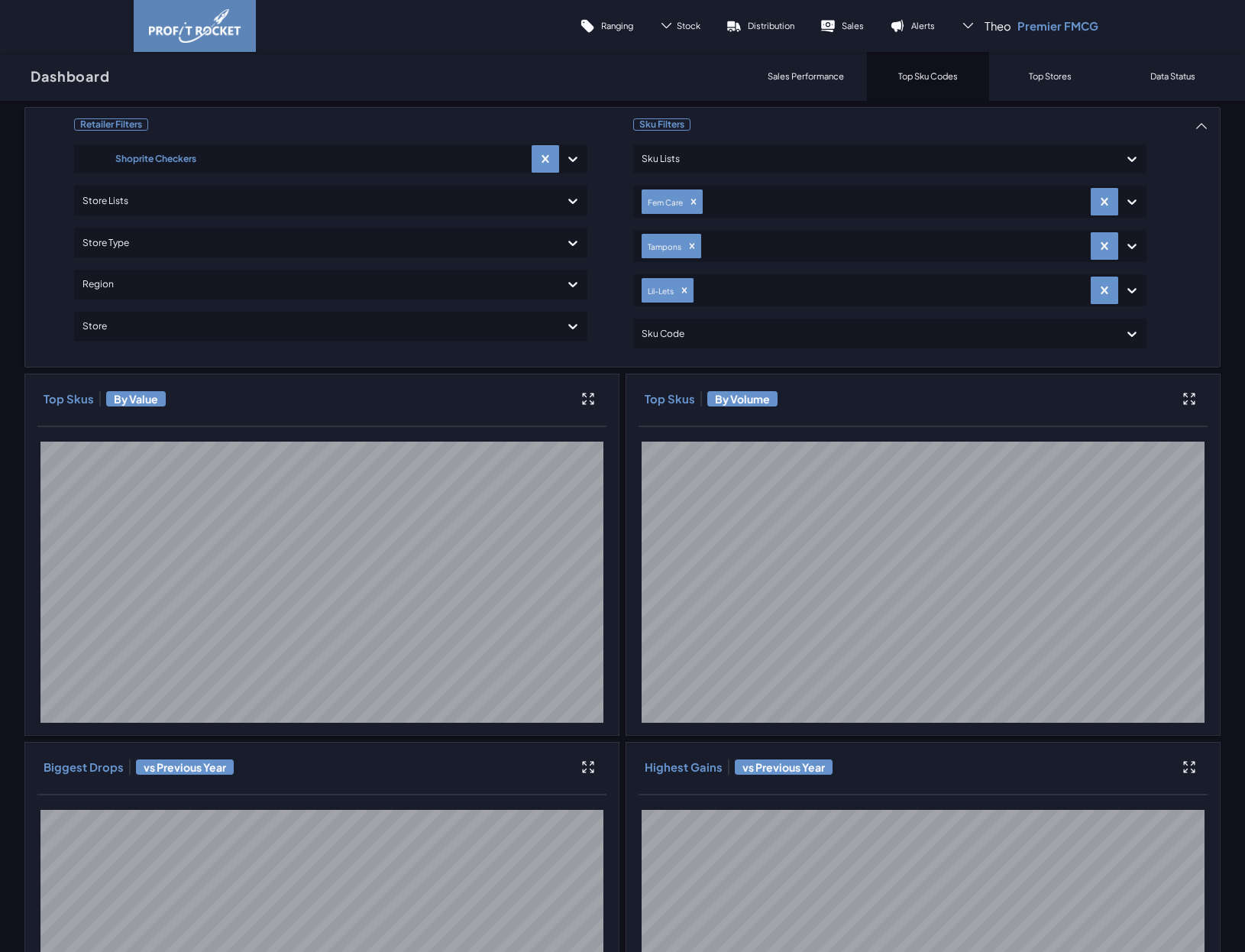
click at [1040, 78] on p "Top Stores" at bounding box center [1050, 76] width 42 height 12
